Goal: Transaction & Acquisition: Purchase product/service

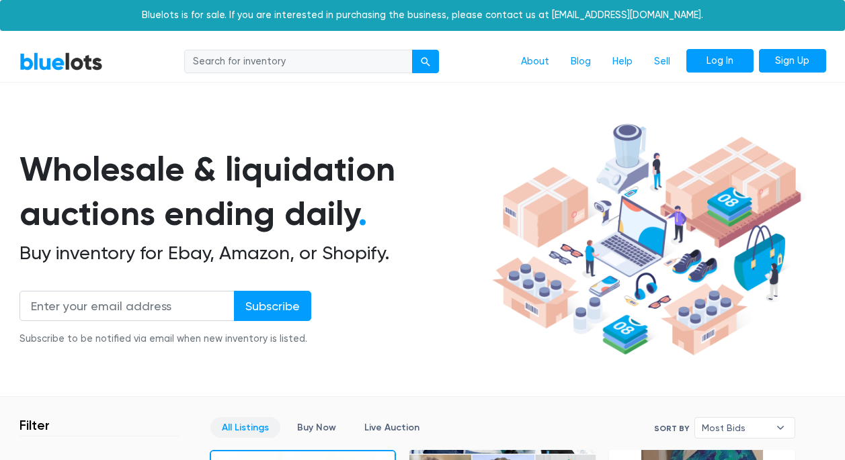
click at [716, 59] on link "Log In" at bounding box center [719, 61] width 67 height 24
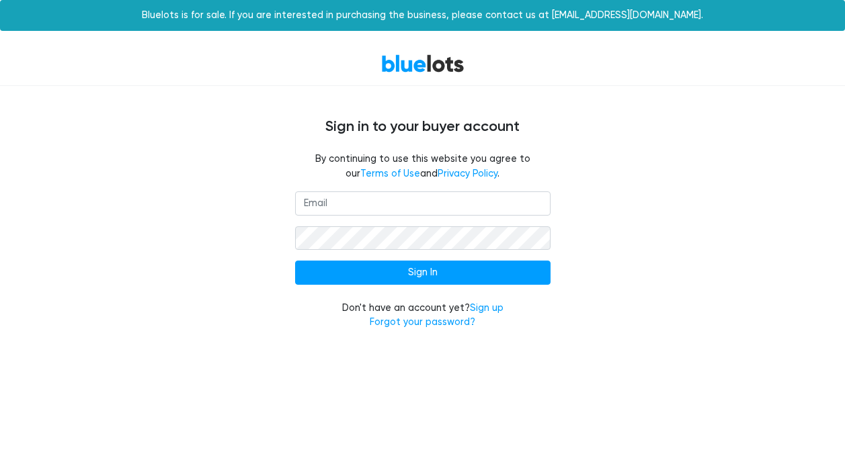
click at [364, 202] on input "email" at bounding box center [422, 204] width 255 height 24
type input "[EMAIL_ADDRESS][DOMAIN_NAME]"
click at [489, 305] on link "Sign up" at bounding box center [487, 307] width 34 height 11
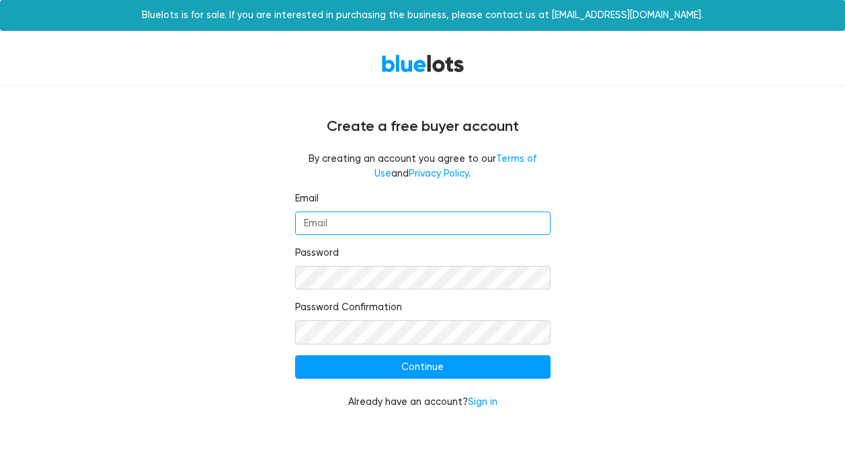
click at [345, 221] on input "Email" at bounding box center [422, 224] width 255 height 24
type input "[EMAIL_ADDRESS][DOMAIN_NAME]"
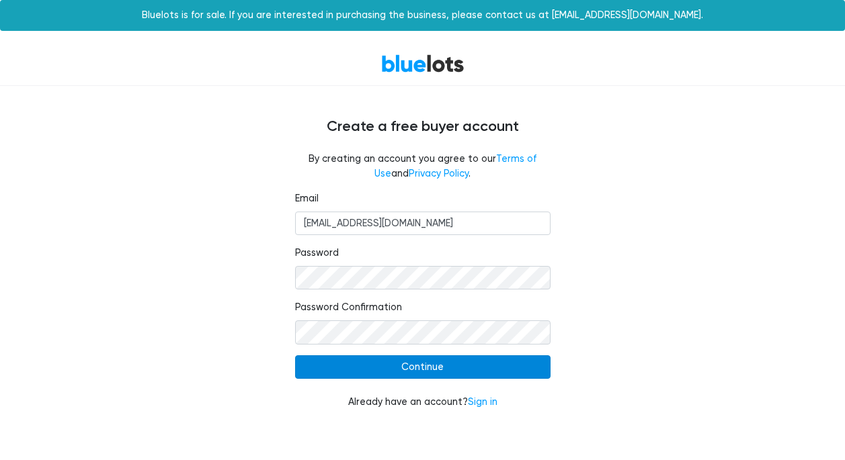
click at [427, 366] on input "Continue" at bounding box center [422, 368] width 255 height 24
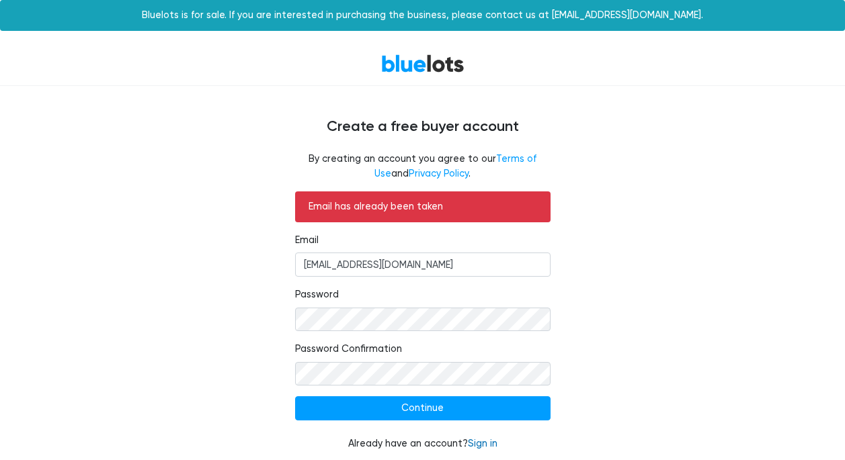
click at [477, 448] on link "Sign in" at bounding box center [483, 443] width 30 height 11
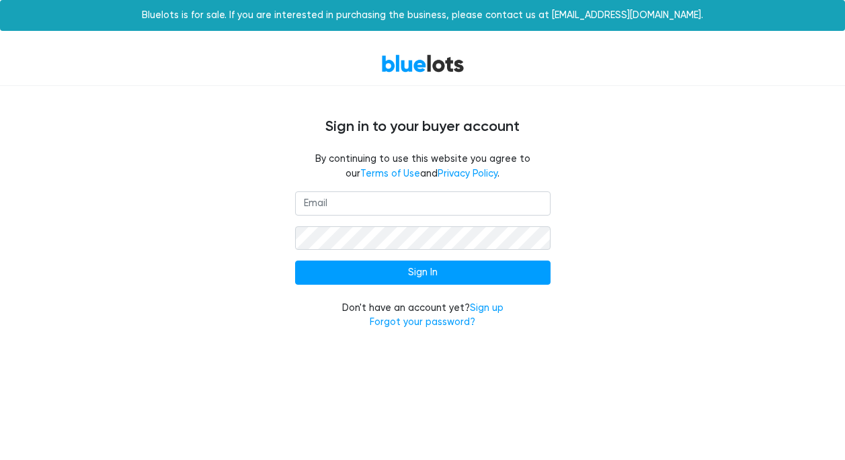
click at [331, 205] on input "email" at bounding box center [422, 204] width 255 height 24
type input "[EMAIL_ADDRESS][DOMAIN_NAME]"
click at [295, 261] on input "Sign In" at bounding box center [422, 273] width 255 height 24
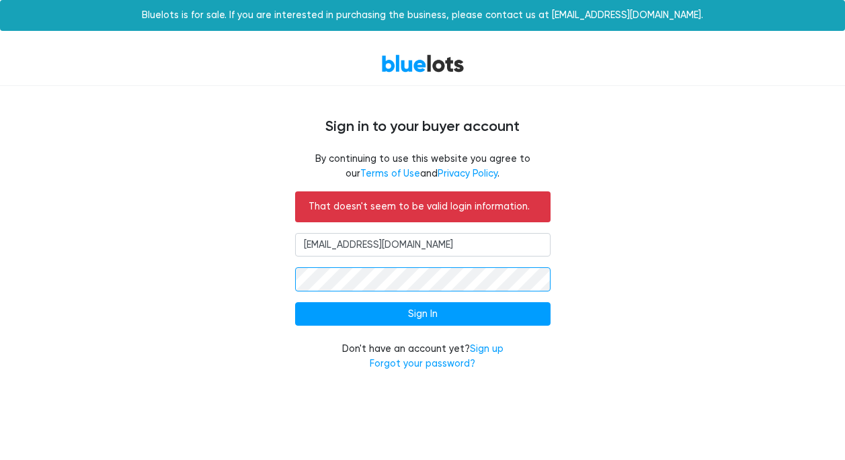
click at [295, 302] on input "Sign In" at bounding box center [422, 314] width 255 height 24
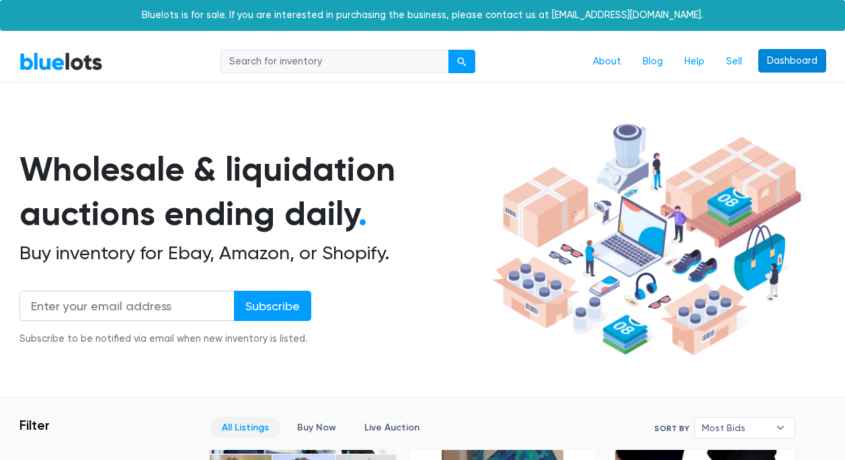
click at [783, 60] on link "Dashboard" at bounding box center [792, 61] width 68 height 24
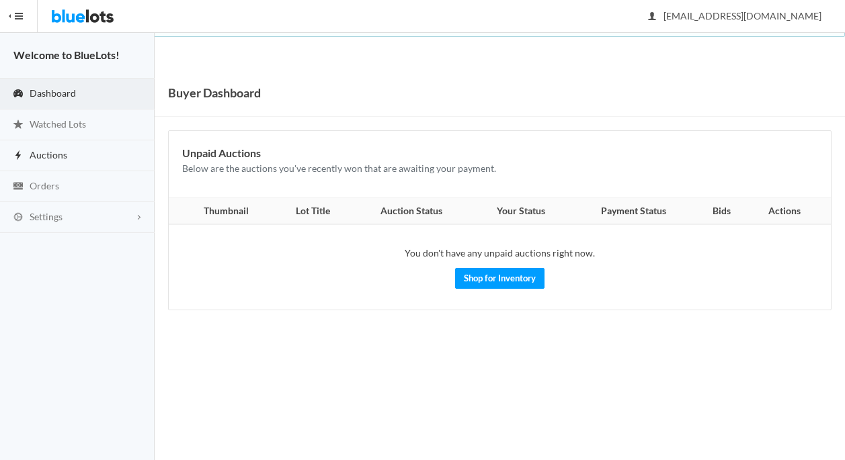
click at [63, 159] on span "Auctions" at bounding box center [49, 154] width 38 height 11
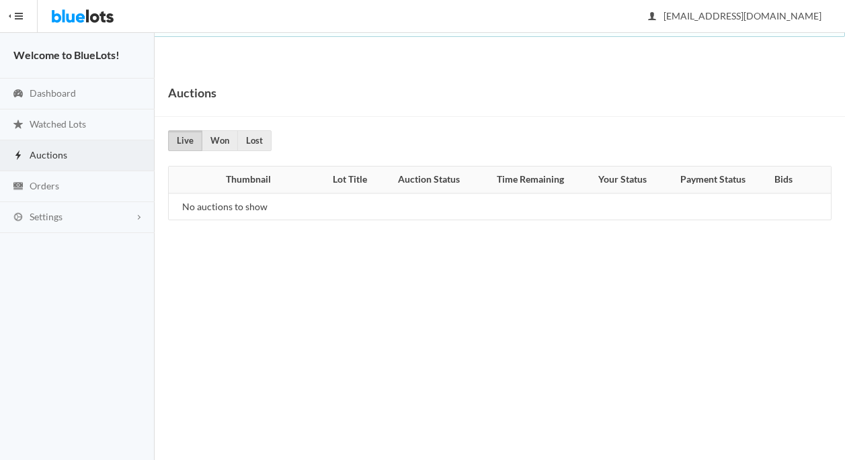
click at [19, 15] on span "button" at bounding box center [19, 15] width 8 height 1
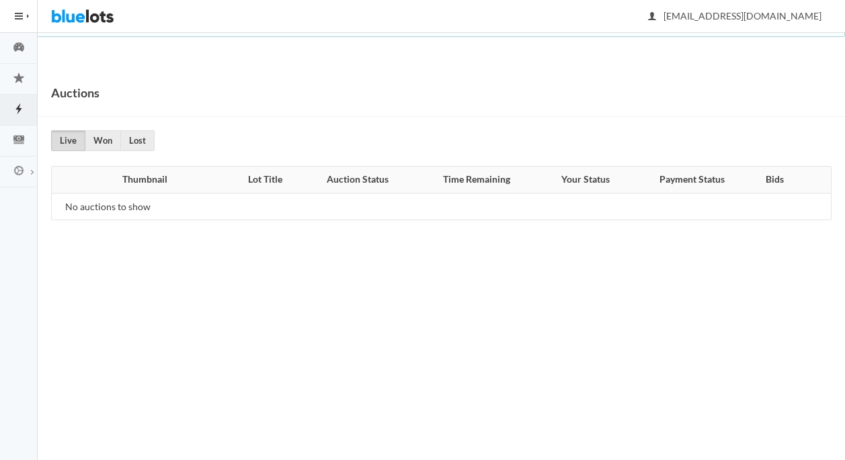
click at [72, 20] on img at bounding box center [82, 16] width 63 height 32
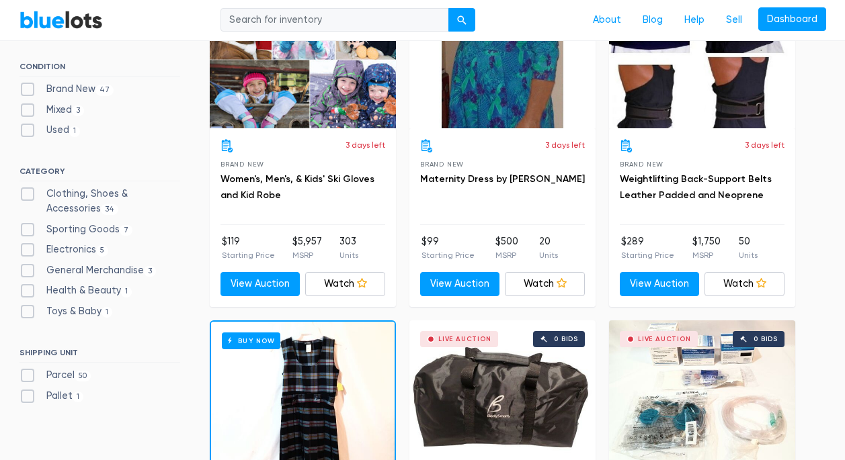
scroll to position [478, 0]
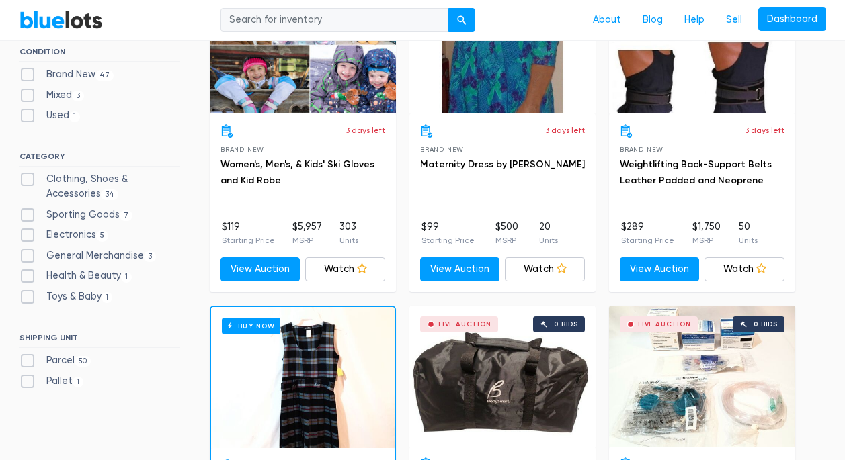
click at [30, 276] on label "Health & Beauty 1" at bounding box center [75, 276] width 113 height 15
click at [28, 276] on Beauty"] "Health & Beauty 1" at bounding box center [23, 273] width 9 height 9
checkbox Beauty"] "true"
